Goal: Browse casually

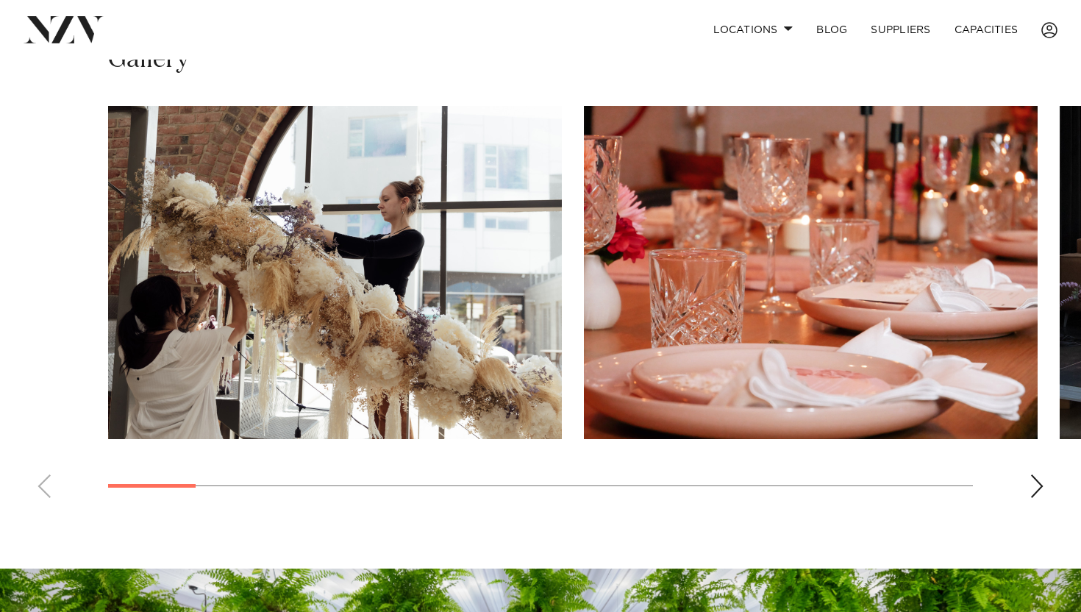
scroll to position [974, 0]
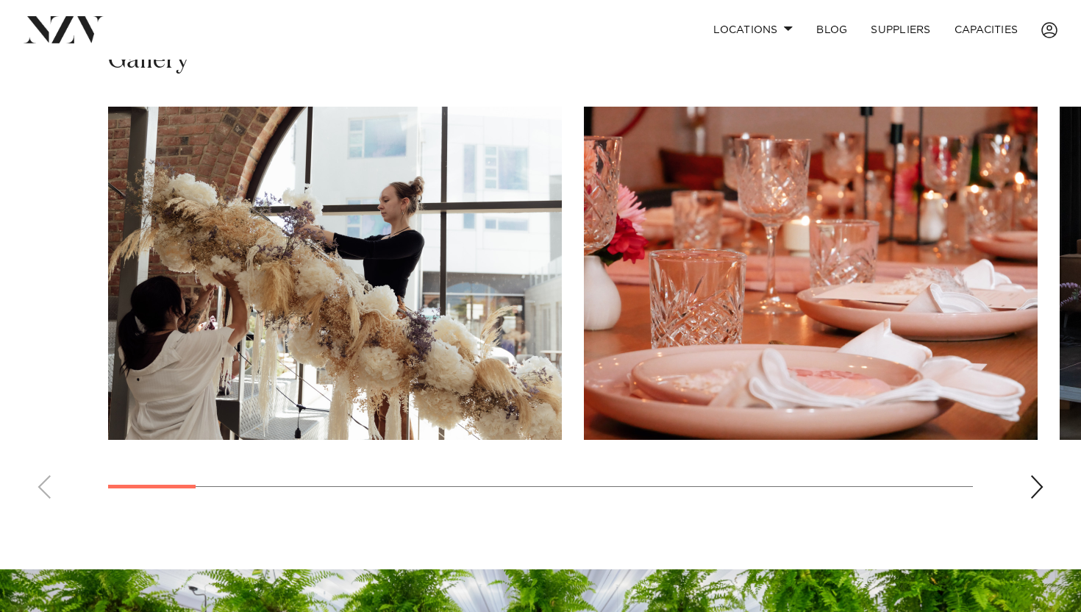
click at [1036, 496] on div "Next slide" at bounding box center [1037, 487] width 15 height 24
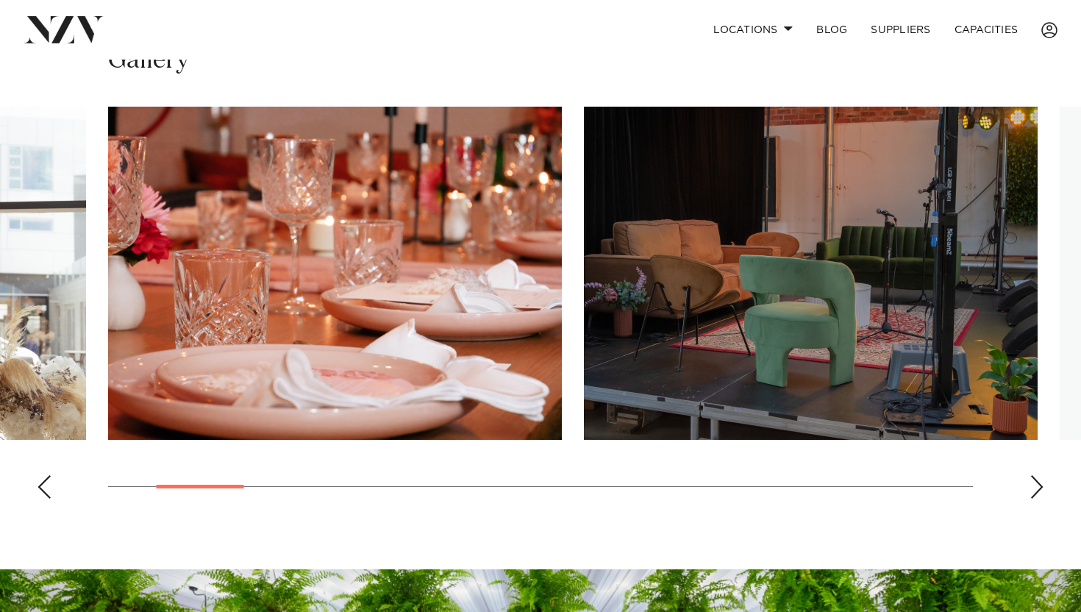
click at [1036, 496] on div "Next slide" at bounding box center [1037, 487] width 15 height 24
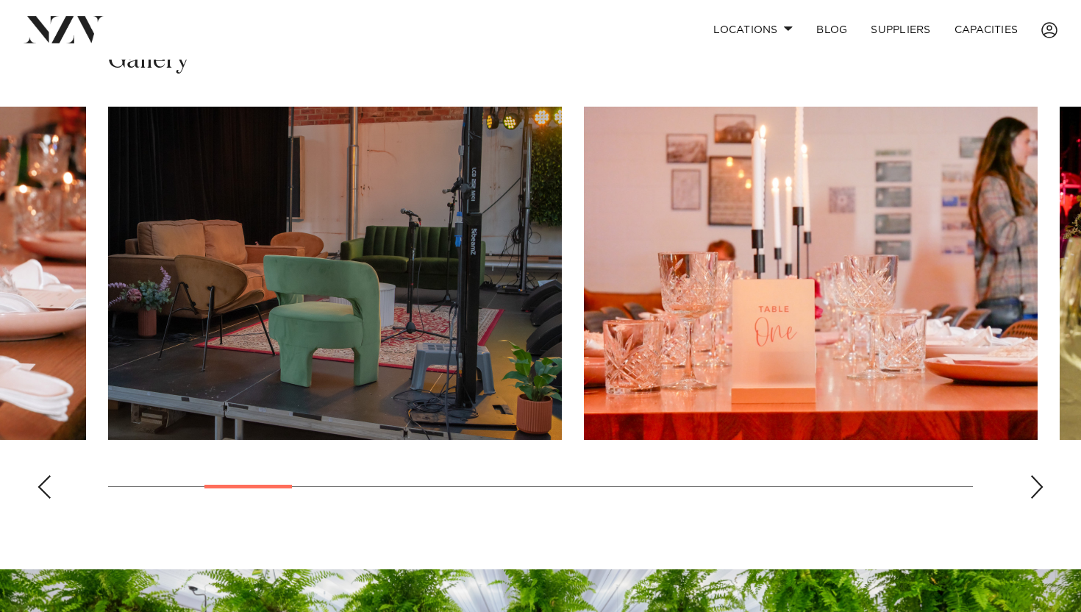
click at [1036, 496] on div "Next slide" at bounding box center [1037, 487] width 15 height 24
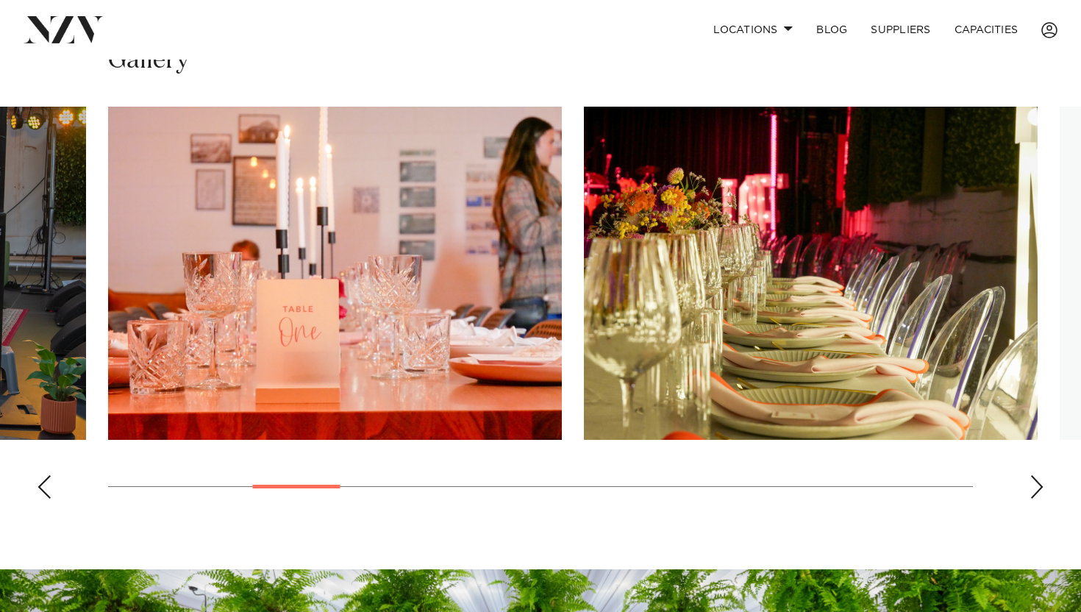
click at [1037, 496] on div "Next slide" at bounding box center [1037, 487] width 15 height 24
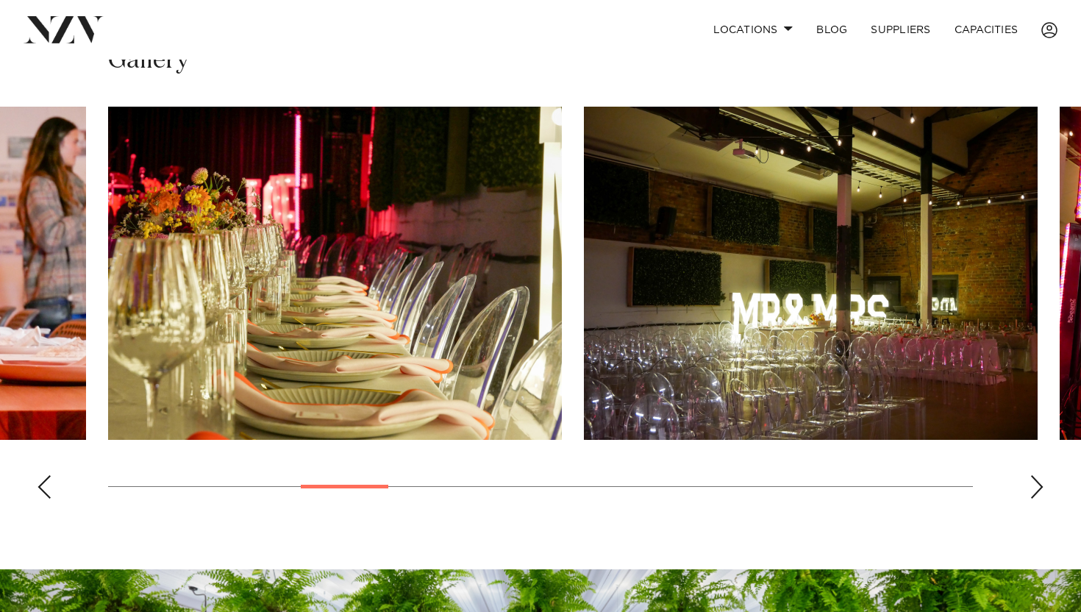
click at [1037, 496] on div "Next slide" at bounding box center [1037, 487] width 15 height 24
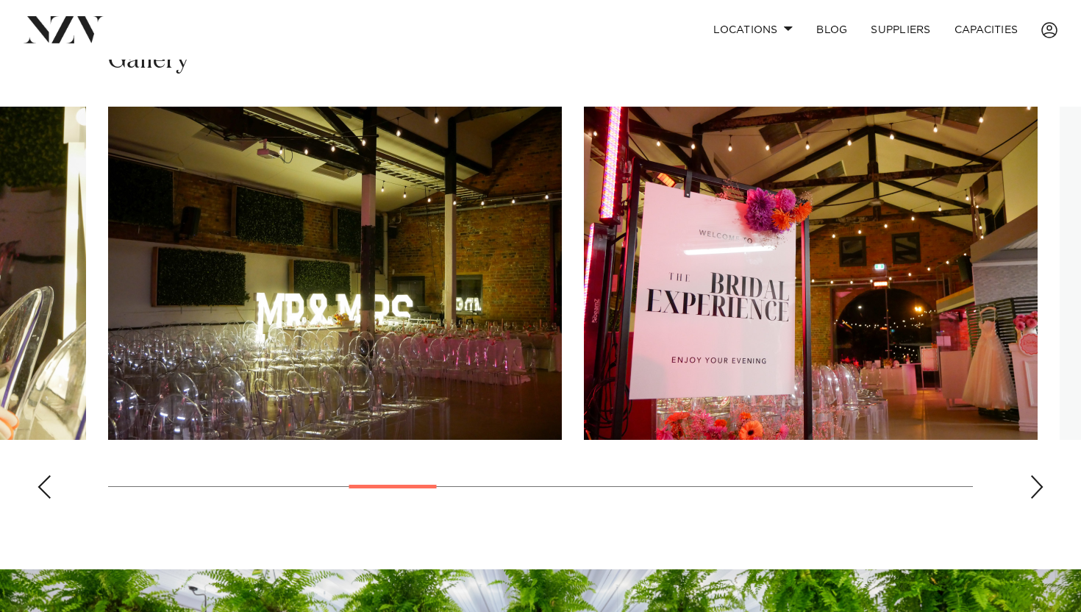
click at [1037, 496] on div "Next slide" at bounding box center [1037, 487] width 15 height 24
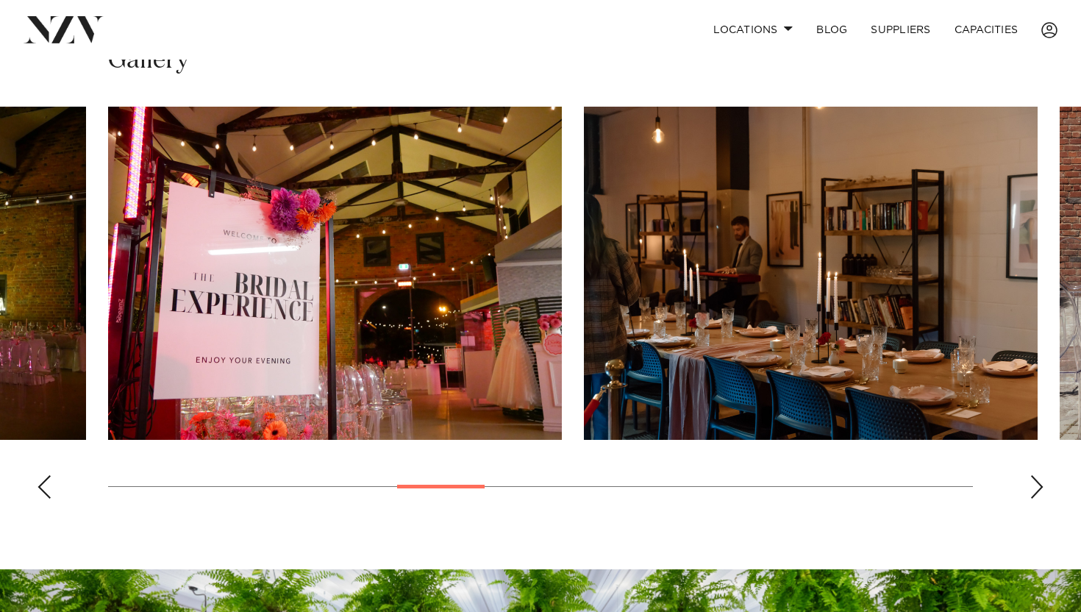
click at [1037, 496] on div "Next slide" at bounding box center [1037, 487] width 15 height 24
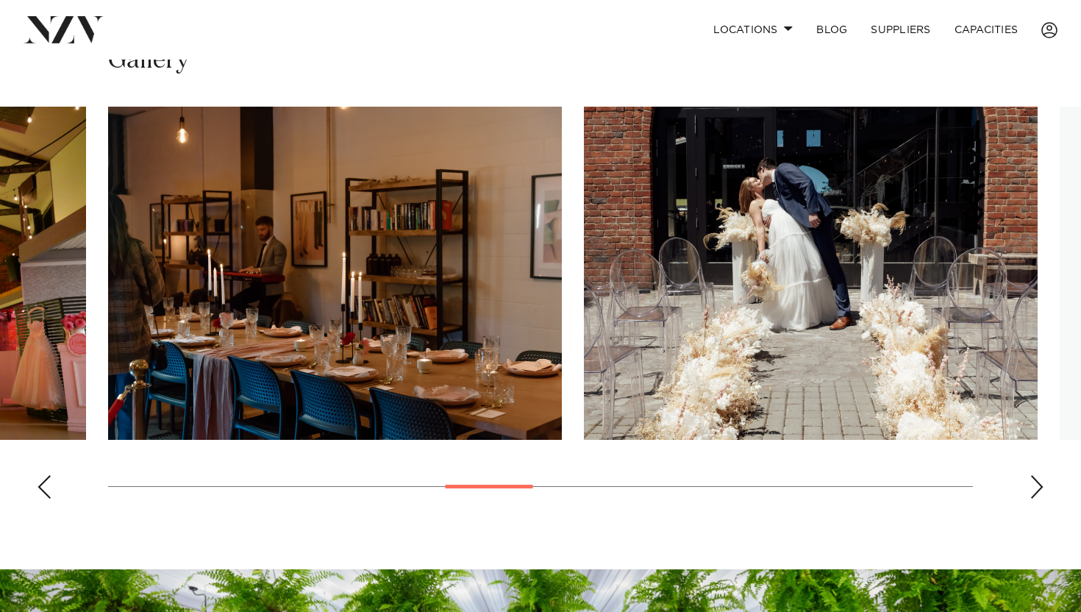
click at [1037, 496] on div "Next slide" at bounding box center [1037, 487] width 15 height 24
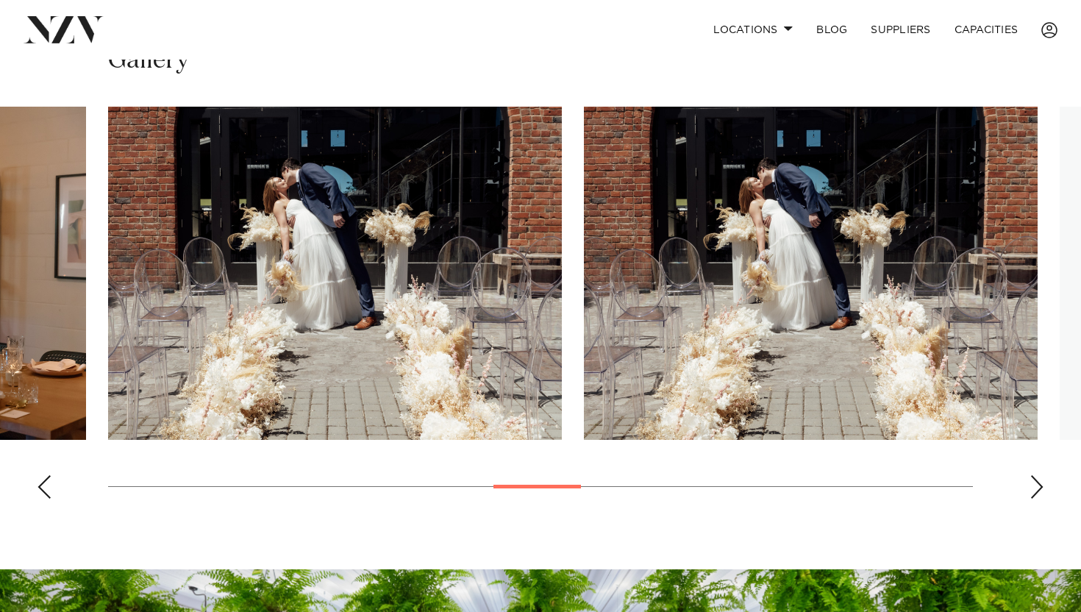
click at [1037, 496] on div "Next slide" at bounding box center [1037, 487] width 15 height 24
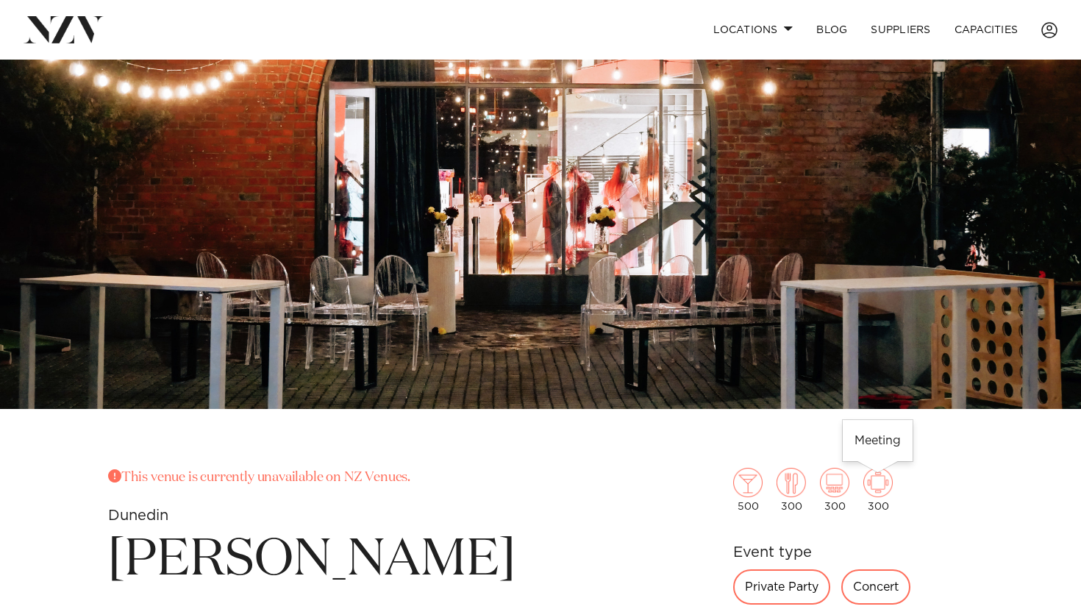
scroll to position [107, 0]
